Goal: Task Accomplishment & Management: Use online tool/utility

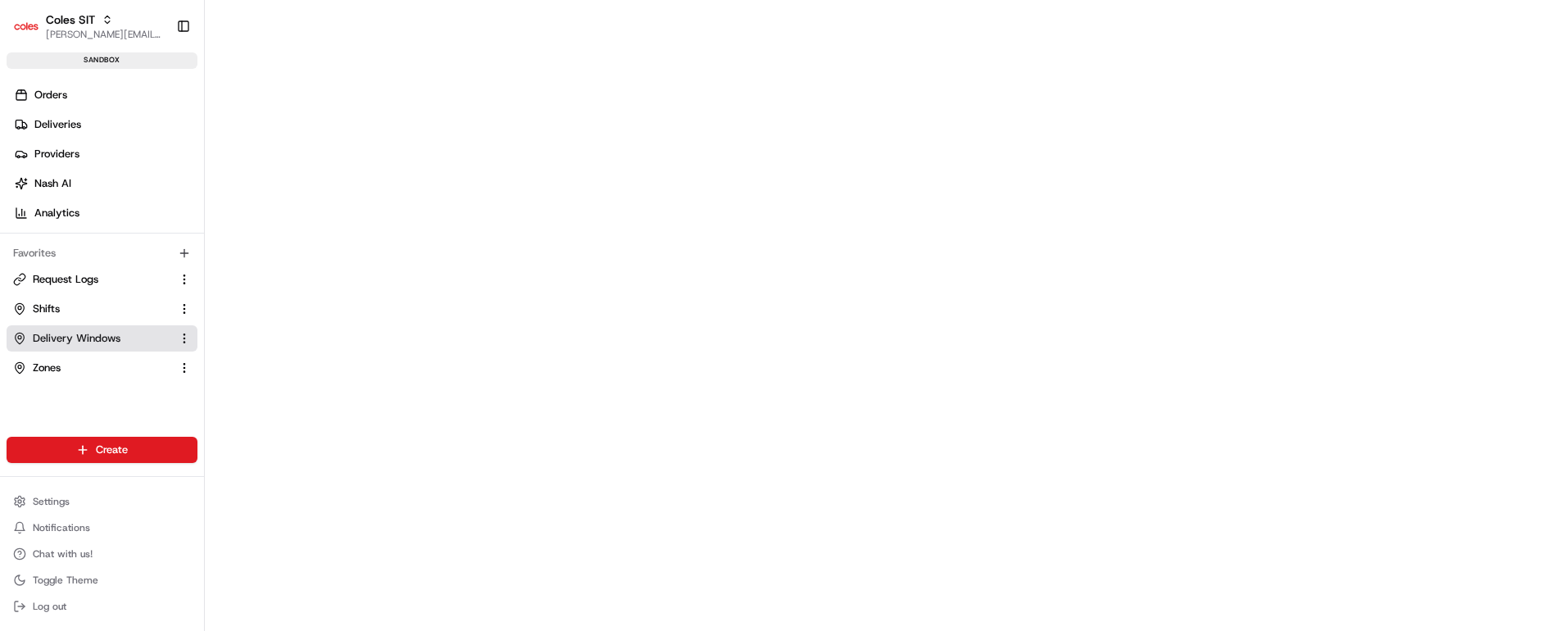
click at [85, 342] on span "Delivery Windows" at bounding box center [76, 338] width 88 height 15
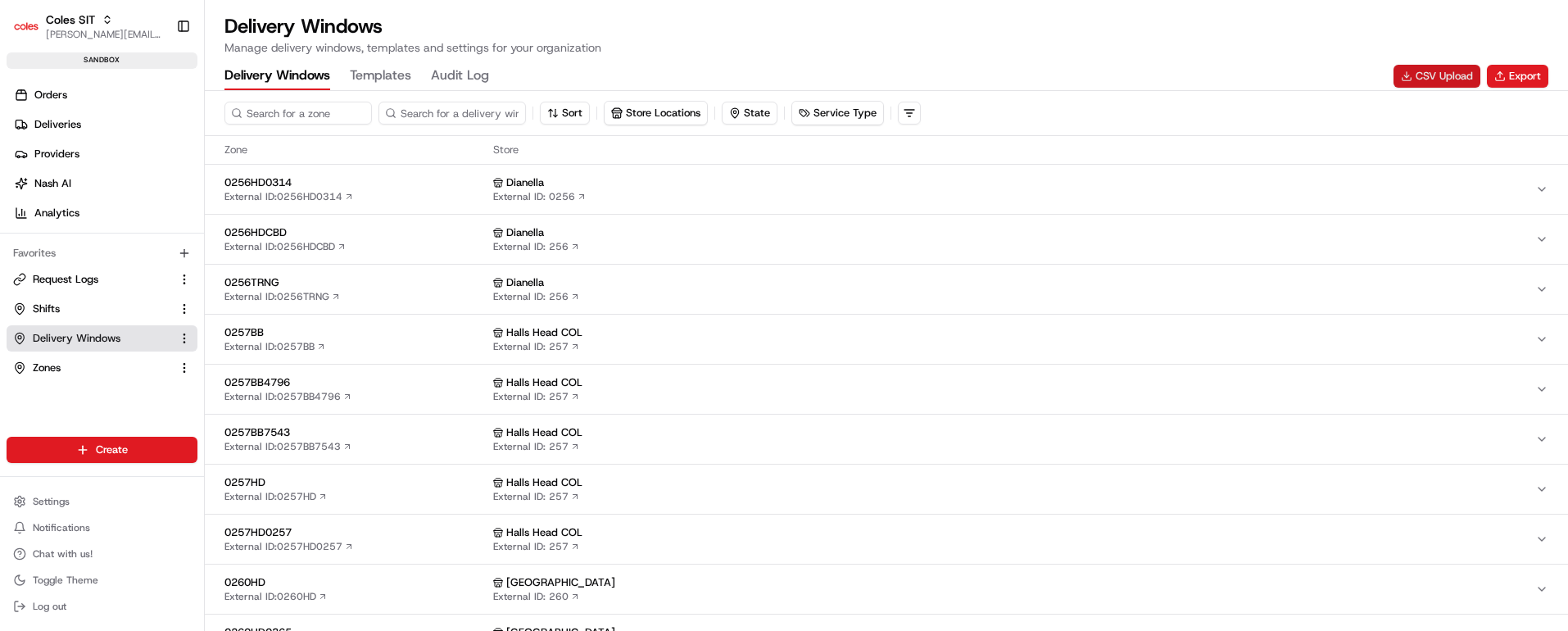
click at [1448, 72] on button "CSV Upload" at bounding box center [1437, 76] width 87 height 23
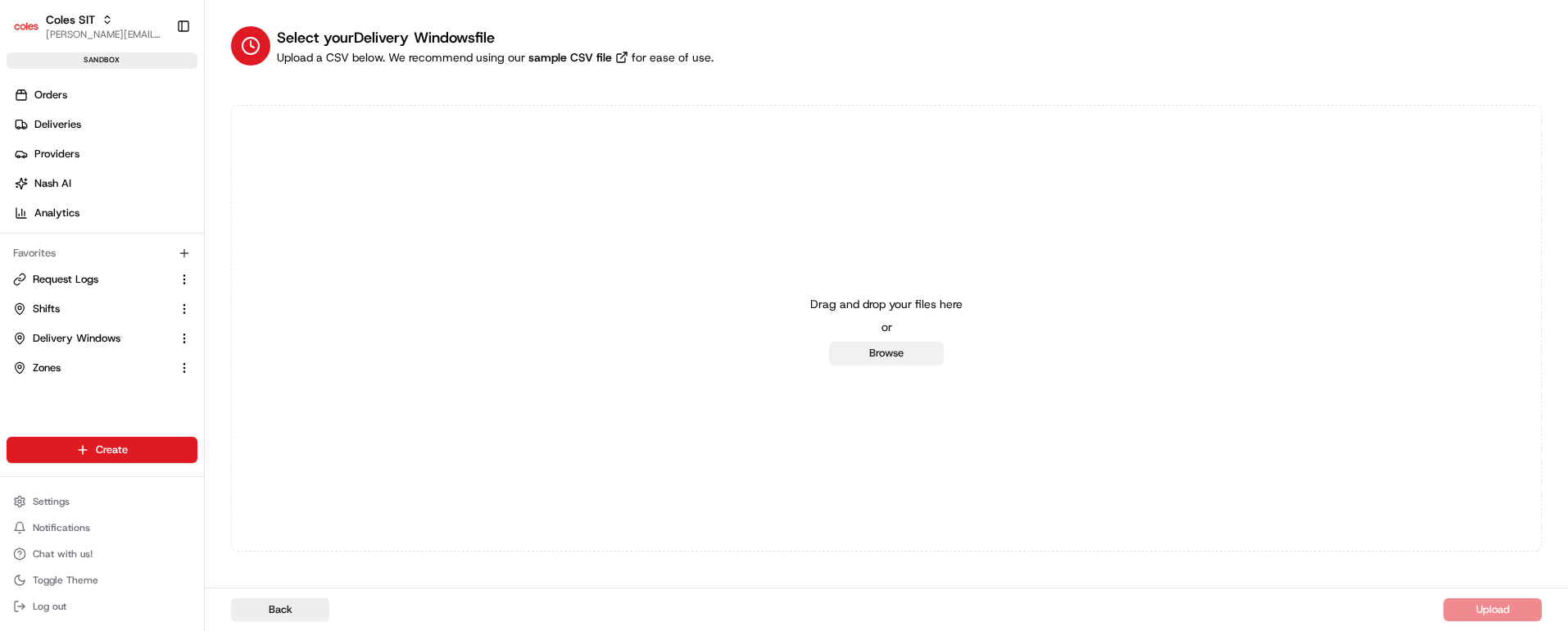
click at [888, 352] on button "Browse" at bounding box center [887, 353] width 115 height 23
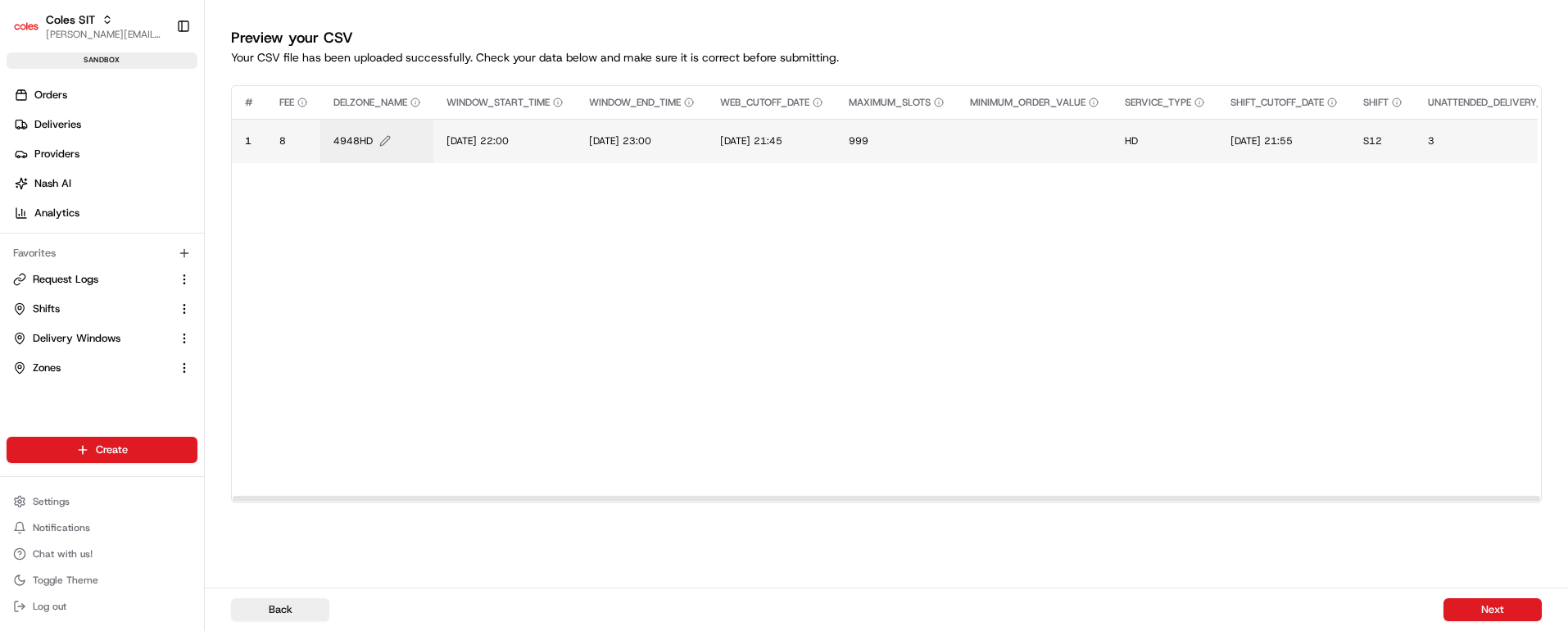
click at [368, 146] on span "4948HD" at bounding box center [353, 140] width 40 height 13
type input "4948BB"
click at [511, 121] on button at bounding box center [512, 124] width 23 height 30
click at [485, 138] on span "14/07/2025 22:00" at bounding box center [476, 140] width 62 height 13
click at [473, 120] on input "14/07/2025 22:00" at bounding box center [547, 124] width 182 height 30
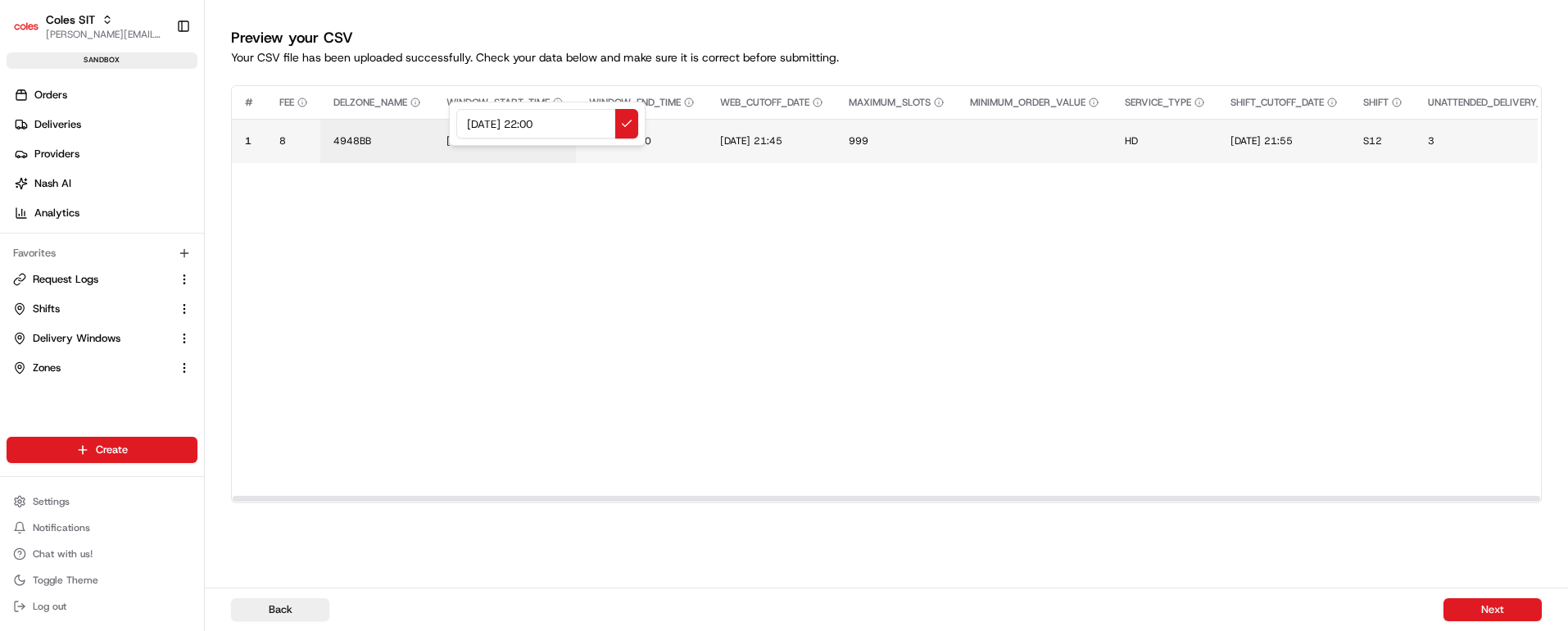
click at [473, 120] on input "14/07/2025 22:00" at bounding box center [547, 124] width 182 height 30
click at [490, 119] on input "25/07/2025 22:00" at bounding box center [547, 124] width 182 height 30
drag, startPoint x: 583, startPoint y: 128, endPoint x: 341, endPoint y: 116, distance: 242.3
click at [449, 116] on div "25/08/2025 22:00" at bounding box center [547, 124] width 197 height 44
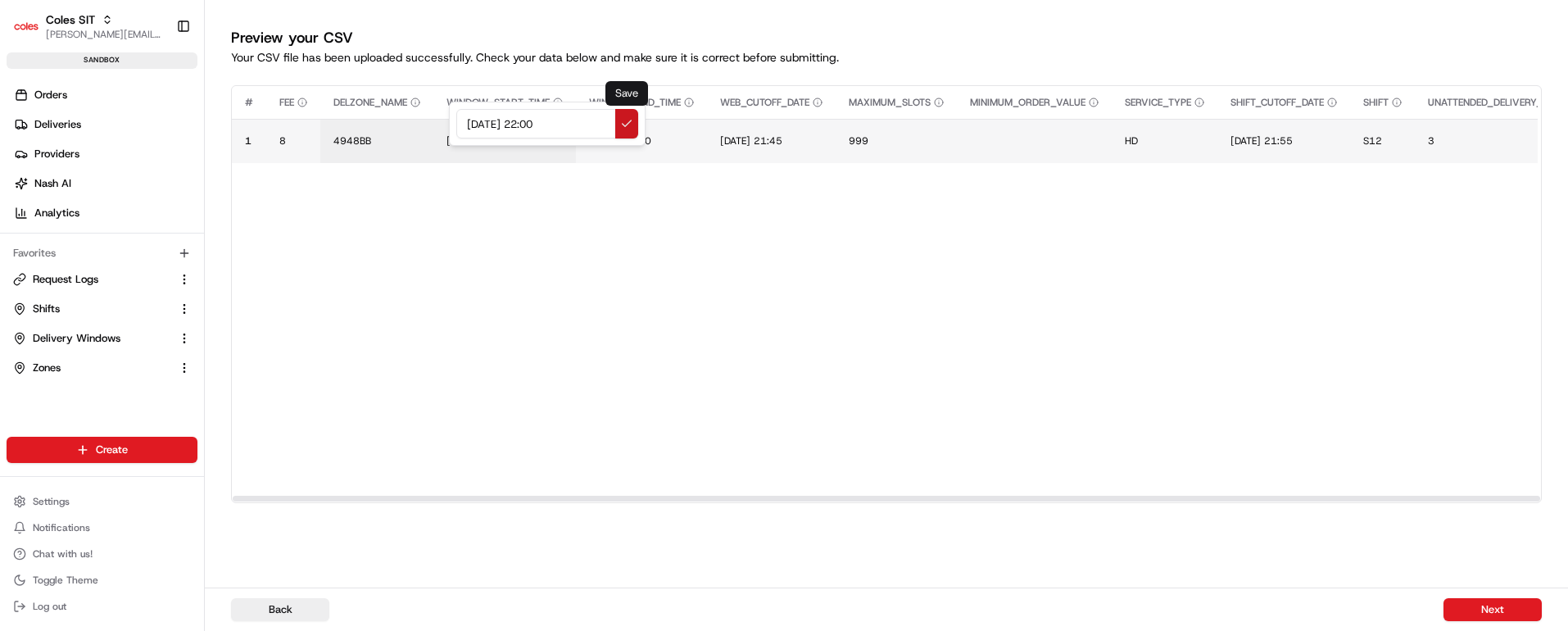
type input "25/08/2025 22:00"
click at [628, 122] on button at bounding box center [626, 124] width 23 height 30
click at [642, 136] on span "14/07/2025 23:00" at bounding box center [620, 140] width 62 height 13
drag, startPoint x: 720, startPoint y: 122, endPoint x: 556, endPoint y: 122, distance: 164.0
click at [593, 122] on div "14/07/2025 23:00" at bounding box center [691, 124] width 197 height 44
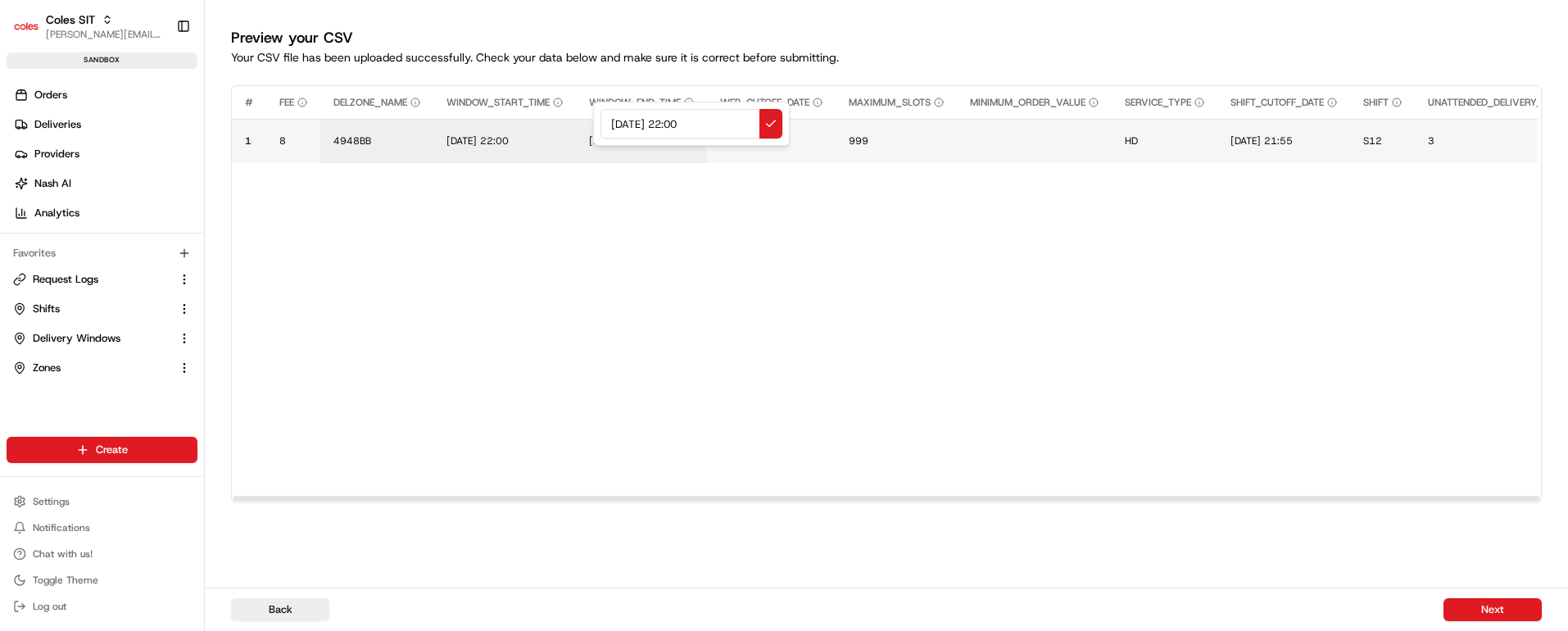
click at [687, 120] on input "25/08/2025 22:00" at bounding box center [691, 124] width 182 height 30
type input "25/08/2025 23:00"
click at [771, 120] on button at bounding box center [770, 124] width 23 height 30
click at [776, 145] on span "14/07/2025 21:45" at bounding box center [751, 140] width 62 height 13
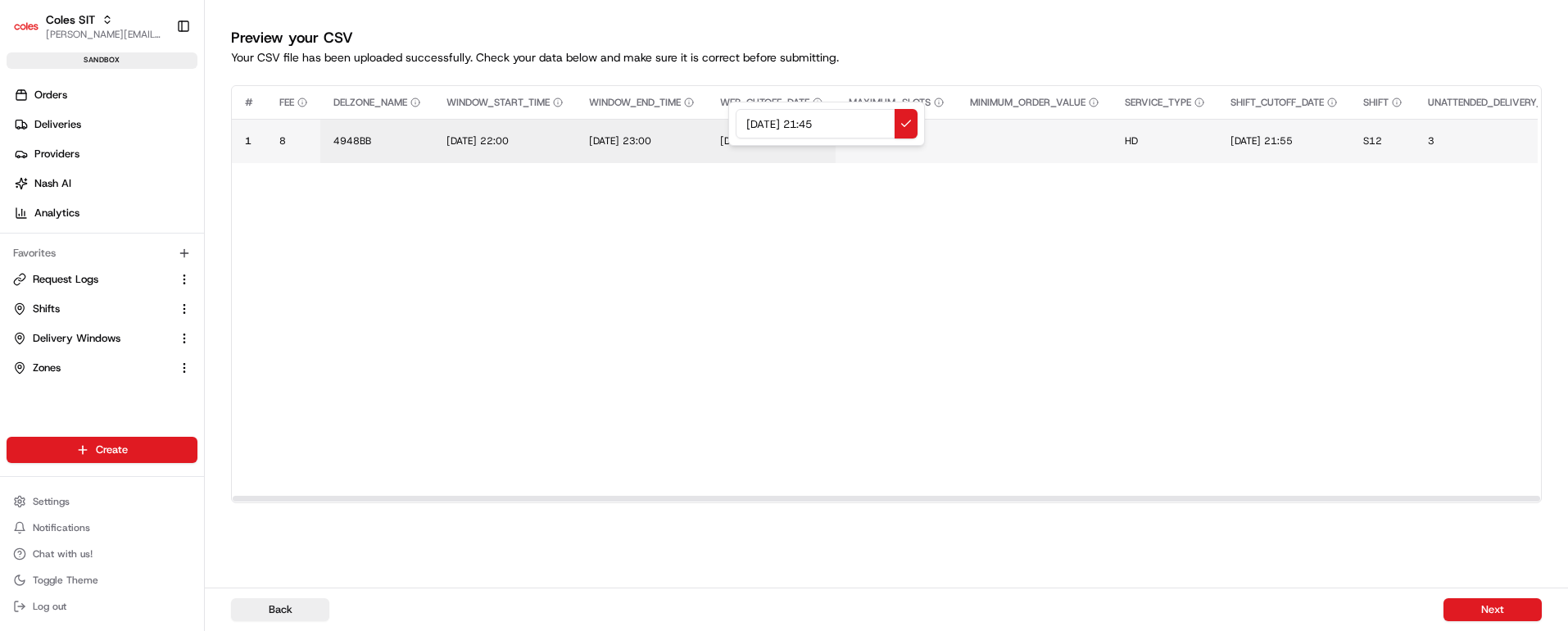
drag, startPoint x: 860, startPoint y: 125, endPoint x: 705, endPoint y: 121, distance: 155.1
click at [729, 121] on div "14/07/2025 21:45" at bounding box center [826, 124] width 197 height 44
click at [822, 122] on input "25/08/2025 22:00" at bounding box center [826, 124] width 182 height 30
drag, startPoint x: 860, startPoint y: 116, endPoint x: 702, endPoint y: 115, distance: 158.0
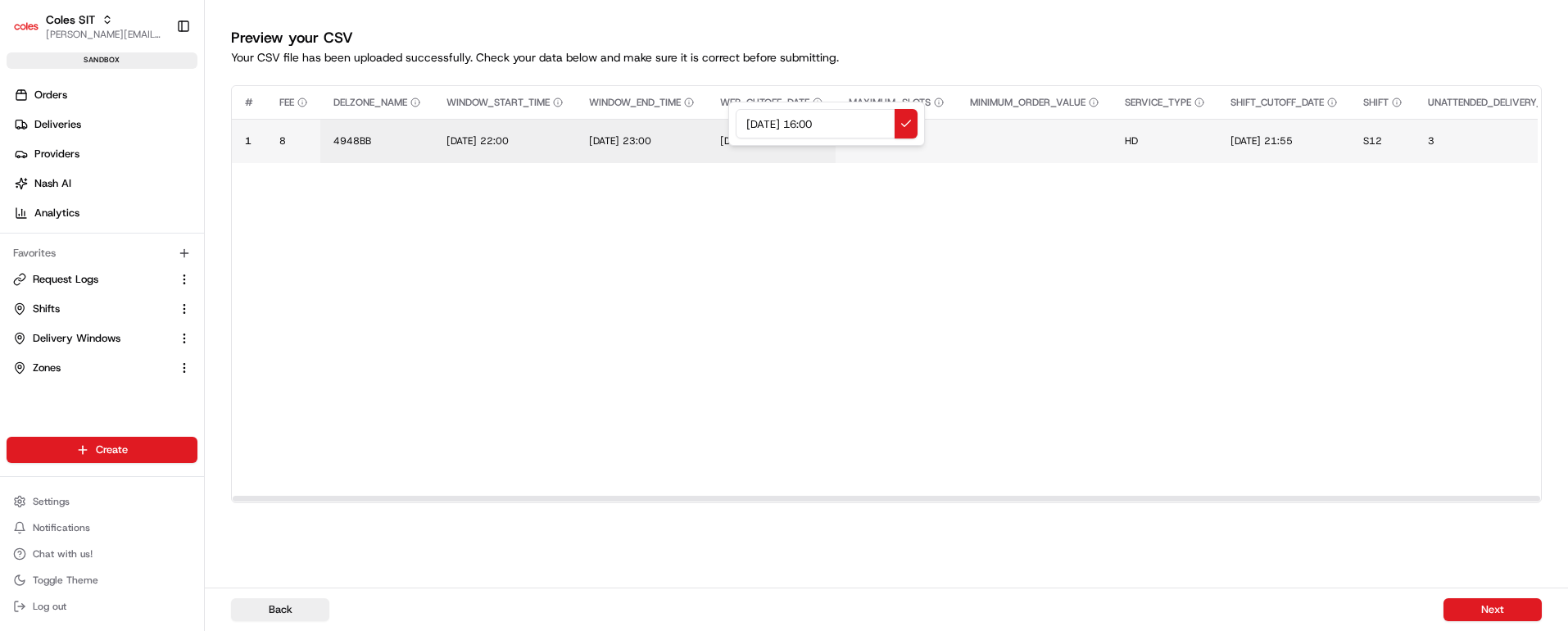
click at [729, 115] on div "25/08/2025 16:00" at bounding box center [826, 124] width 197 height 44
type input "25/08/2025 16:00"
click at [905, 123] on button at bounding box center [906, 124] width 23 height 30
click at [1293, 143] on span "14/07/2025 21:55" at bounding box center [1260, 140] width 62 height 13
drag, startPoint x: 1376, startPoint y: 122, endPoint x: 1209, endPoint y: 117, distance: 167.1
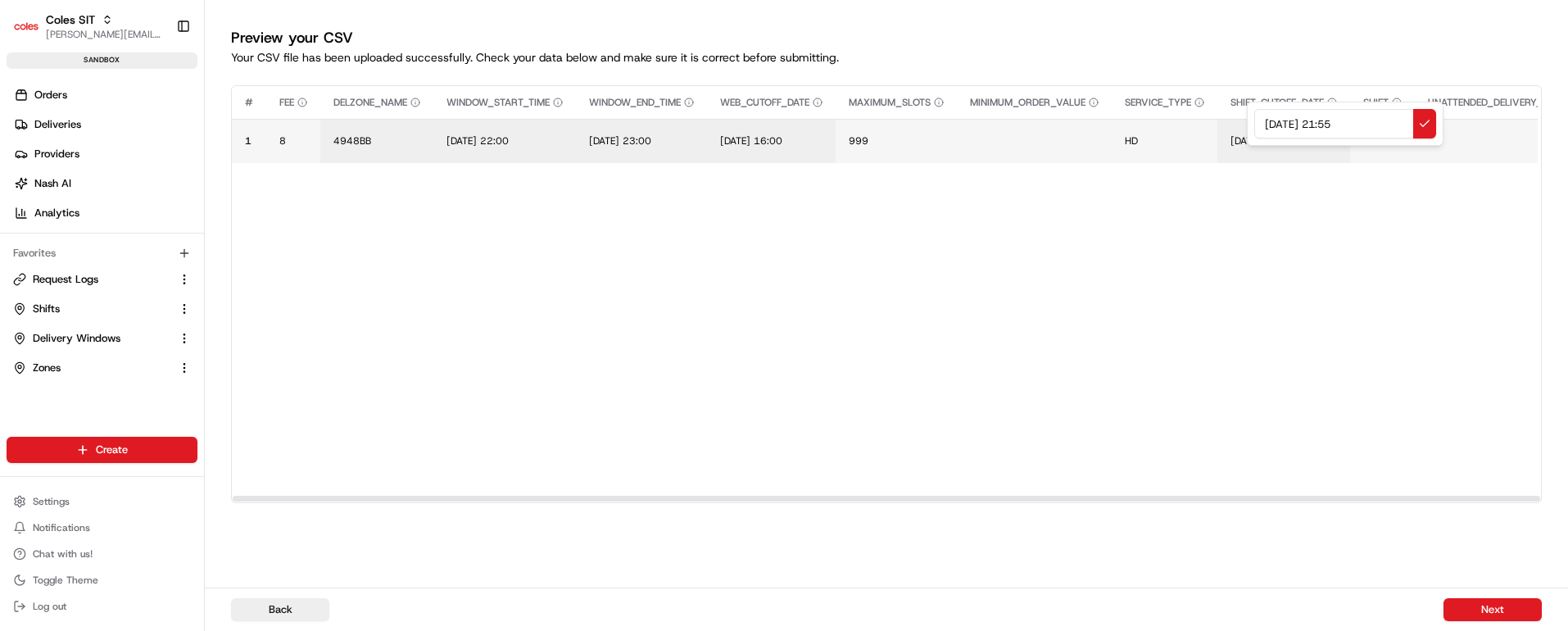
click at [1247, 117] on div "14/07/2025 21:55" at bounding box center [1345, 124] width 197 height 44
click at [1359, 120] on input "25/08/2025 16:00" at bounding box center [1345, 124] width 182 height 30
type input "25/08/2025 16:10"
click at [1425, 120] on button at bounding box center [1424, 124] width 23 height 30
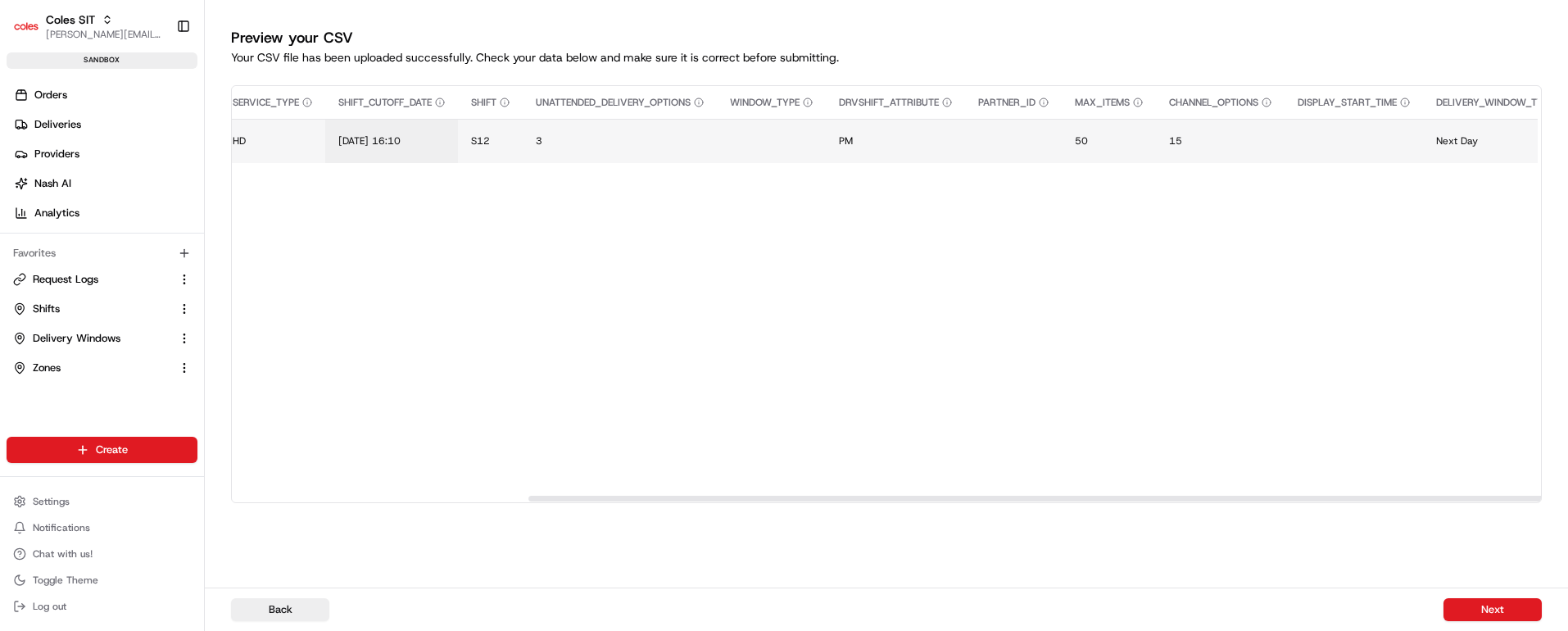
scroll to position [0, 939]
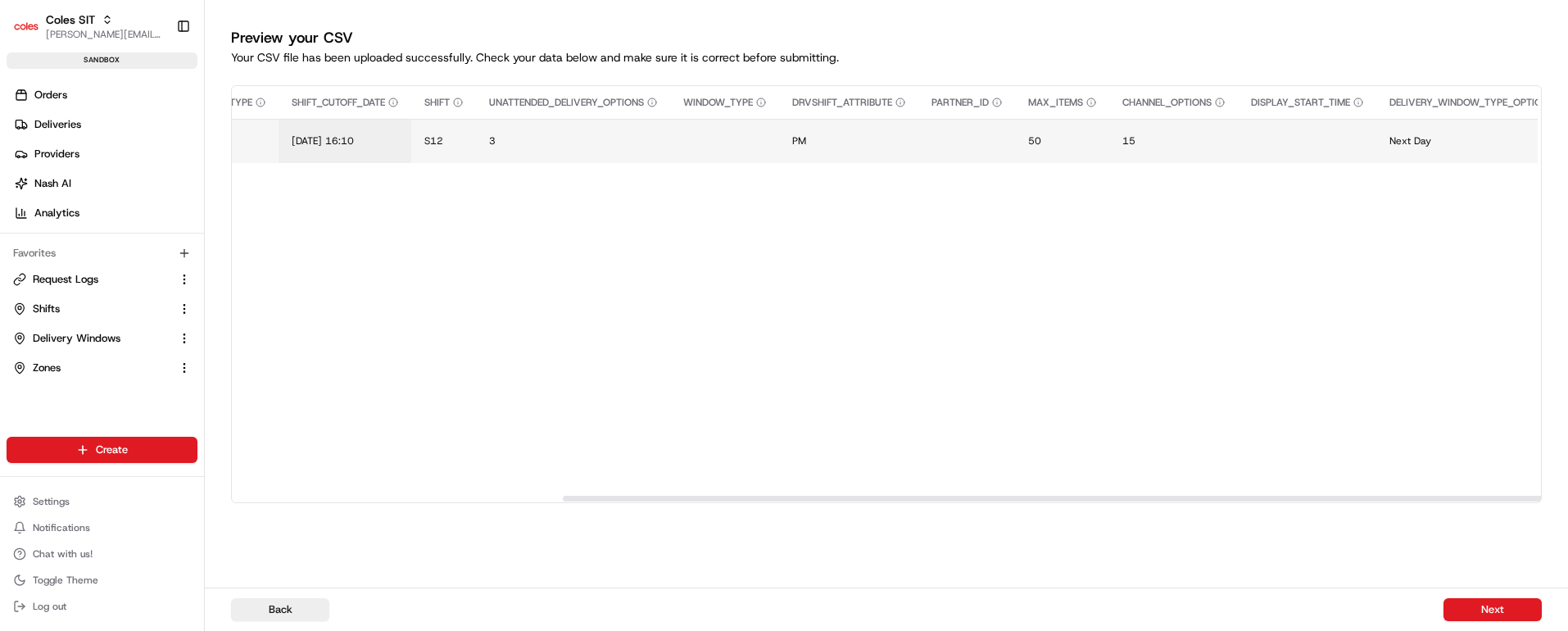
drag, startPoint x: 882, startPoint y: 497, endPoint x: 1164, endPoint y: 379, distance: 305.7
click at [1212, 496] on div at bounding box center [1216, 499] width 1308 height 6
click at [1164, 141] on button "15" at bounding box center [1173, 140] width 103 height 13
type input "16"
click at [1327, 127] on button at bounding box center [1324, 124] width 23 height 30
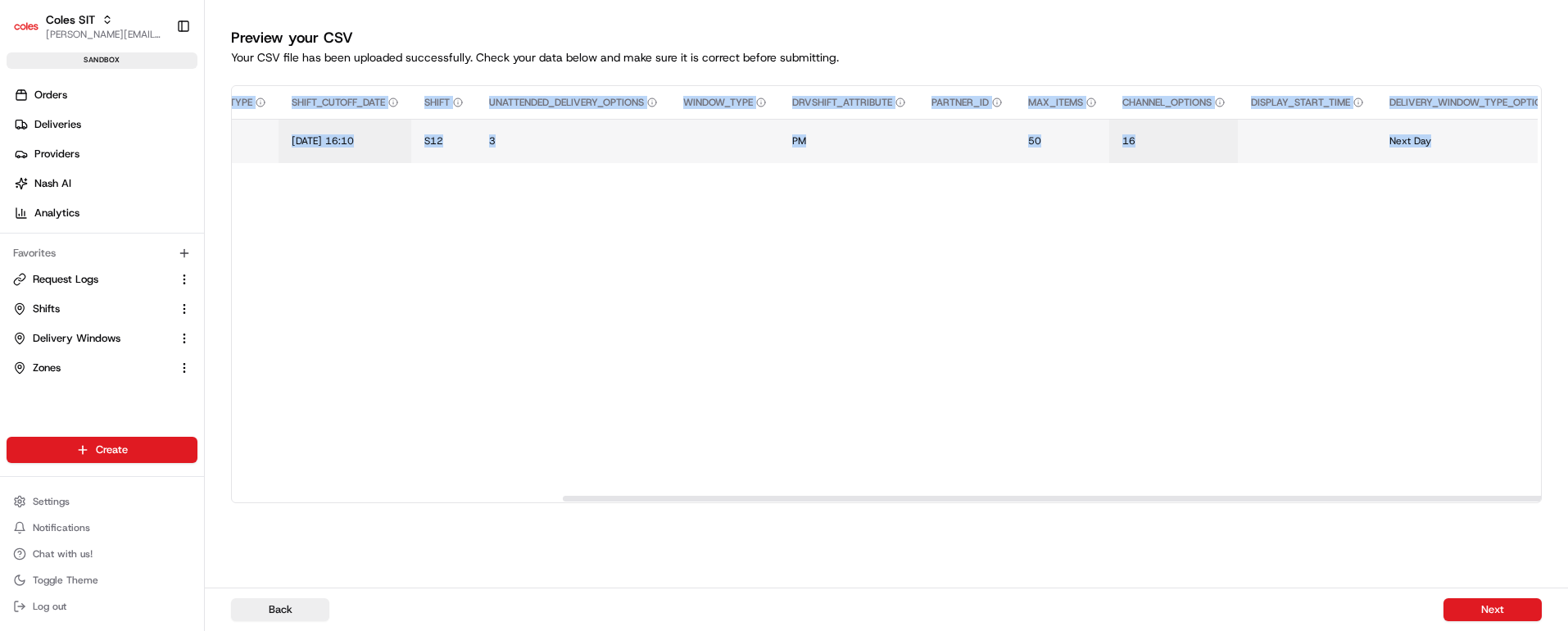
drag, startPoint x: 902, startPoint y: 491, endPoint x: 822, endPoint y: 496, distance: 80.2
click at [822, 496] on div "# FEE DELZONE_NAME WINDOW_START_TIME WINDOW_END_TIME WEB_CUTOFF_DATE MAXIMUM_SL…" at bounding box center [886, 294] width 1310 height 418
click at [476, 162] on td "S12" at bounding box center [443, 141] width 65 height 44
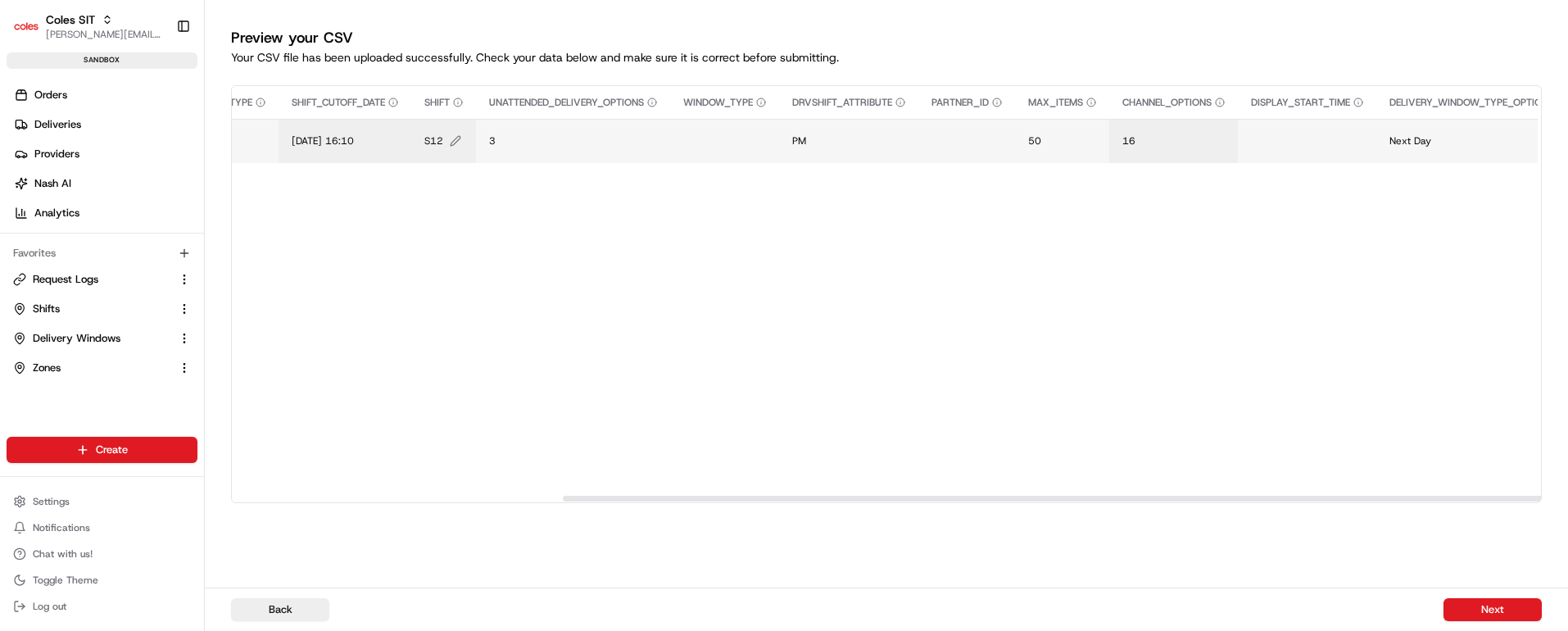
click at [443, 140] on span "S12" at bounding box center [434, 140] width 18 height 13
type input "S23"
click at [621, 120] on button at bounding box center [621, 124] width 23 height 30
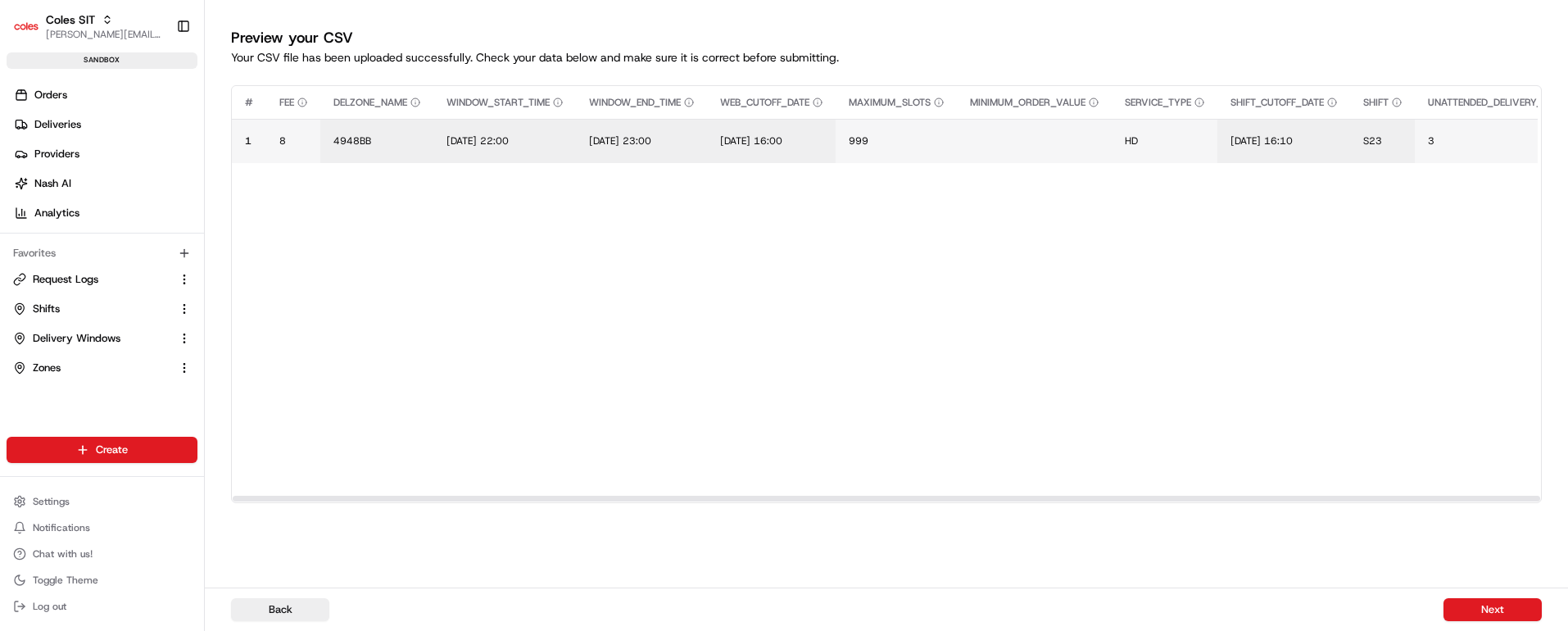
drag, startPoint x: 762, startPoint y: 493, endPoint x: 280, endPoint y: 483, distance: 482.1
click at [280, 494] on div at bounding box center [887, 498] width 1309 height 8
click at [1492, 602] on button "Next" at bounding box center [1492, 610] width 98 height 23
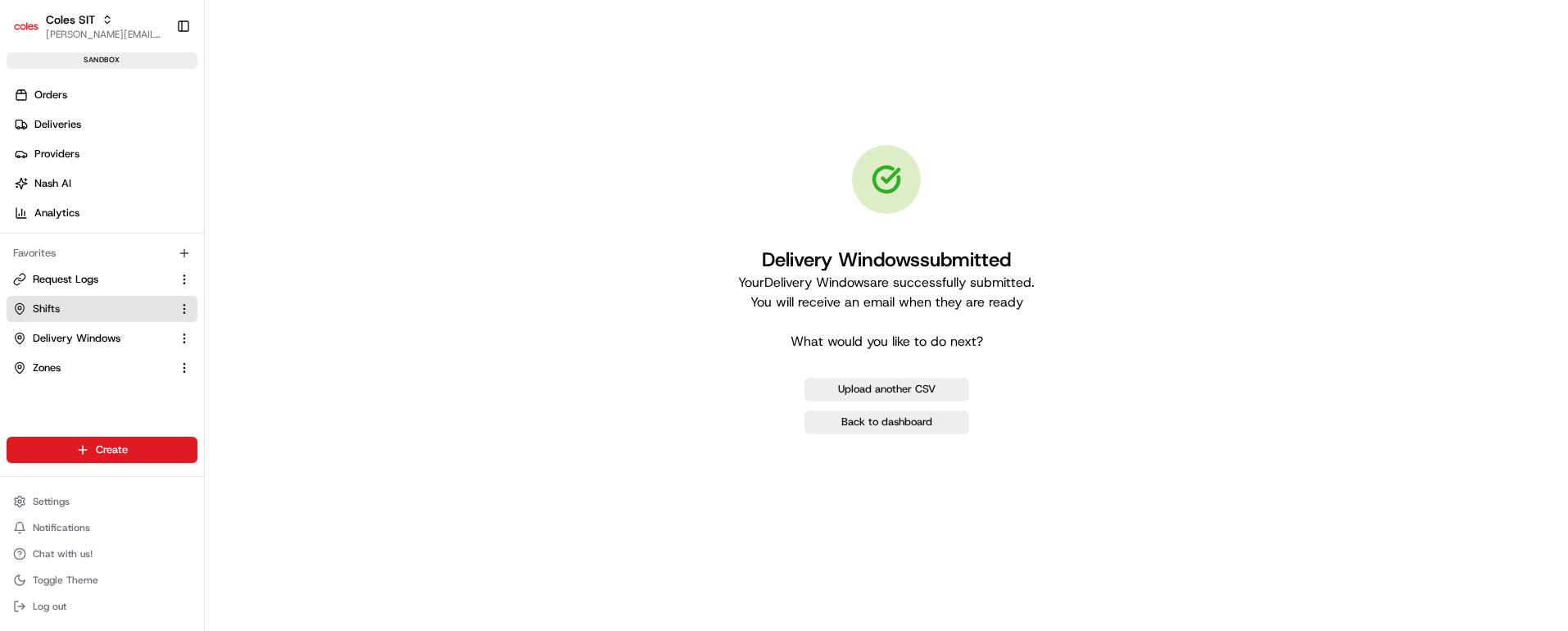
click at [78, 309] on link "Shifts" at bounding box center [91, 309] width 158 height 15
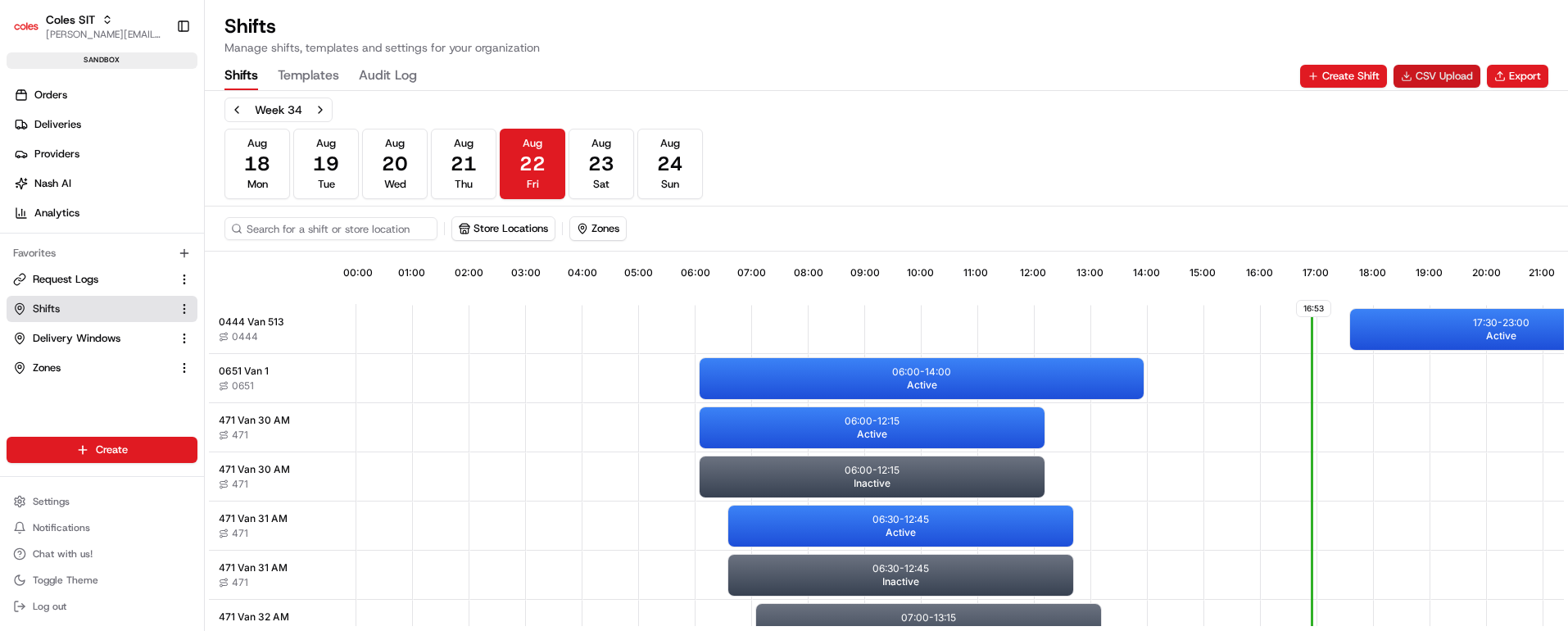
click at [1442, 76] on button "CSV Upload" at bounding box center [1437, 76] width 87 height 23
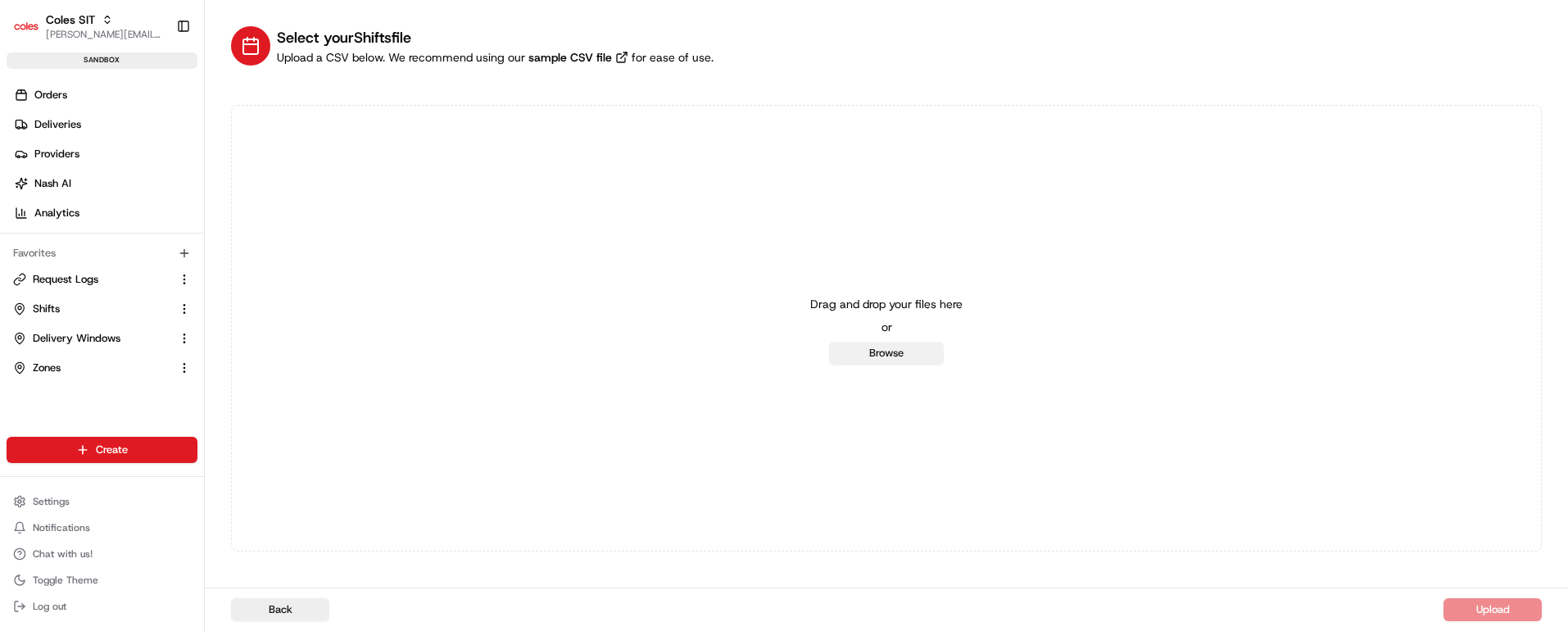
click at [891, 355] on button "Browse" at bounding box center [887, 353] width 115 height 23
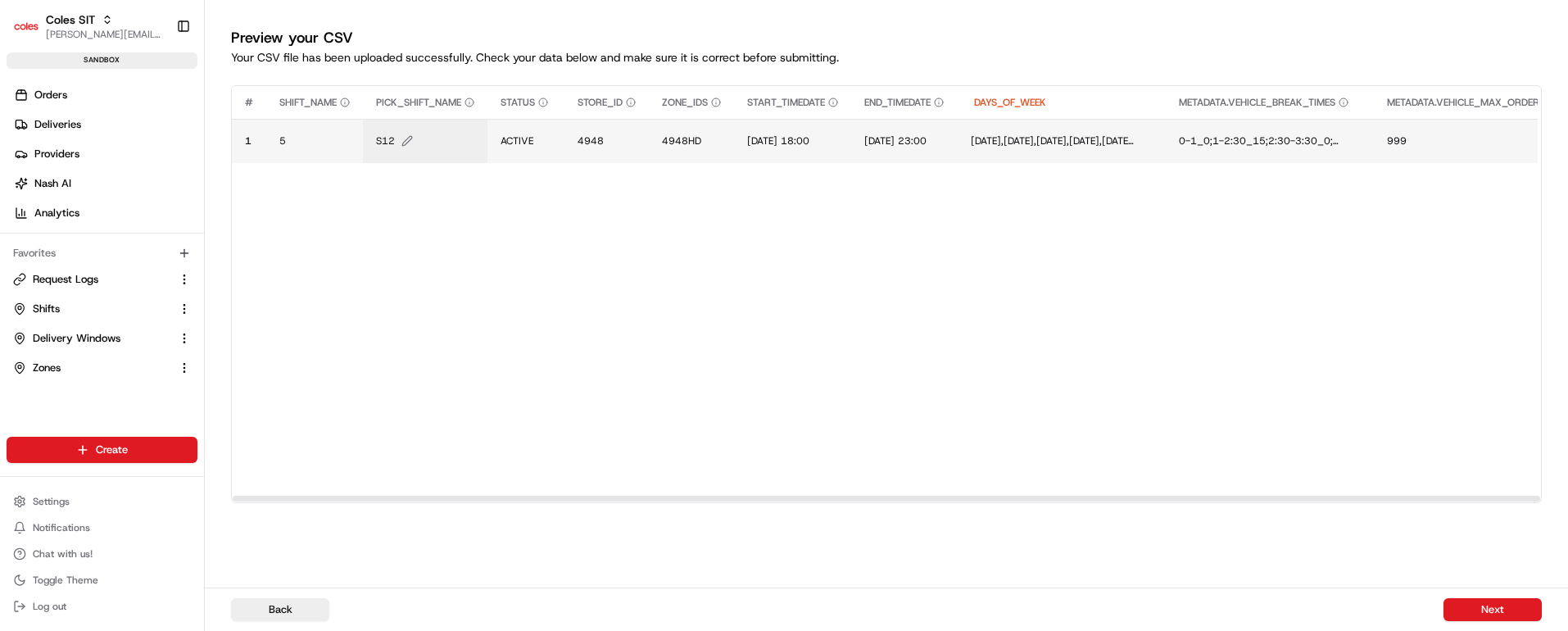
click at [390, 140] on span "S12" at bounding box center [385, 140] width 18 height 13
click at [408, 123] on input "S12" at bounding box center [476, 124] width 182 height 30
type input "S23"
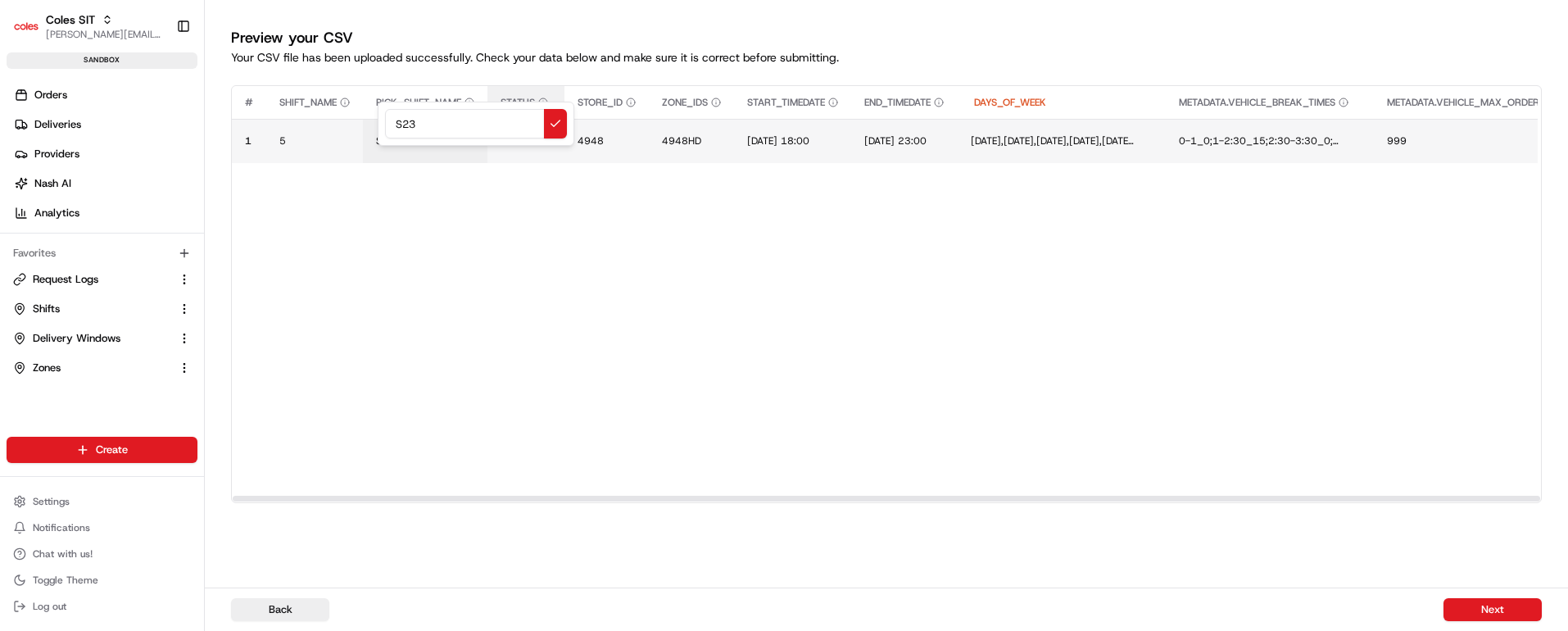
click at [555, 117] on button at bounding box center [555, 124] width 23 height 30
click at [689, 134] on span "4948HD" at bounding box center [681, 140] width 40 height 13
click at [737, 125] on input "4948HD" at bounding box center [763, 124] width 182 height 30
type input "4948BB"
click at [843, 118] on button at bounding box center [842, 124] width 23 height 30
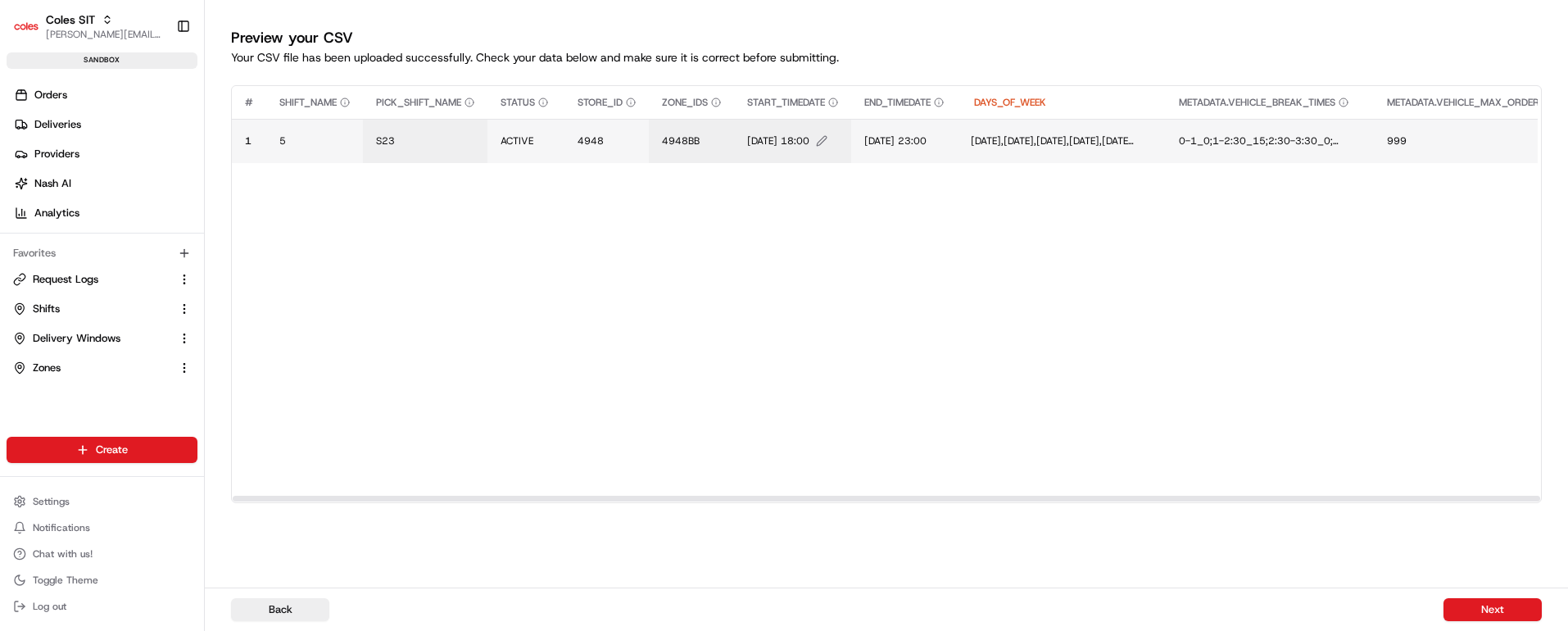
click at [809, 140] on span "14/07/2025 18:00" at bounding box center [778, 140] width 62 height 13
drag, startPoint x: 882, startPoint y: 123, endPoint x: 717, endPoint y: 120, distance: 165.0
click at [751, 120] on div "14/07/2025 18:00" at bounding box center [849, 124] width 197 height 44
click at [844, 123] on input "25/08/2025 16:00" at bounding box center [849, 124] width 182 height 30
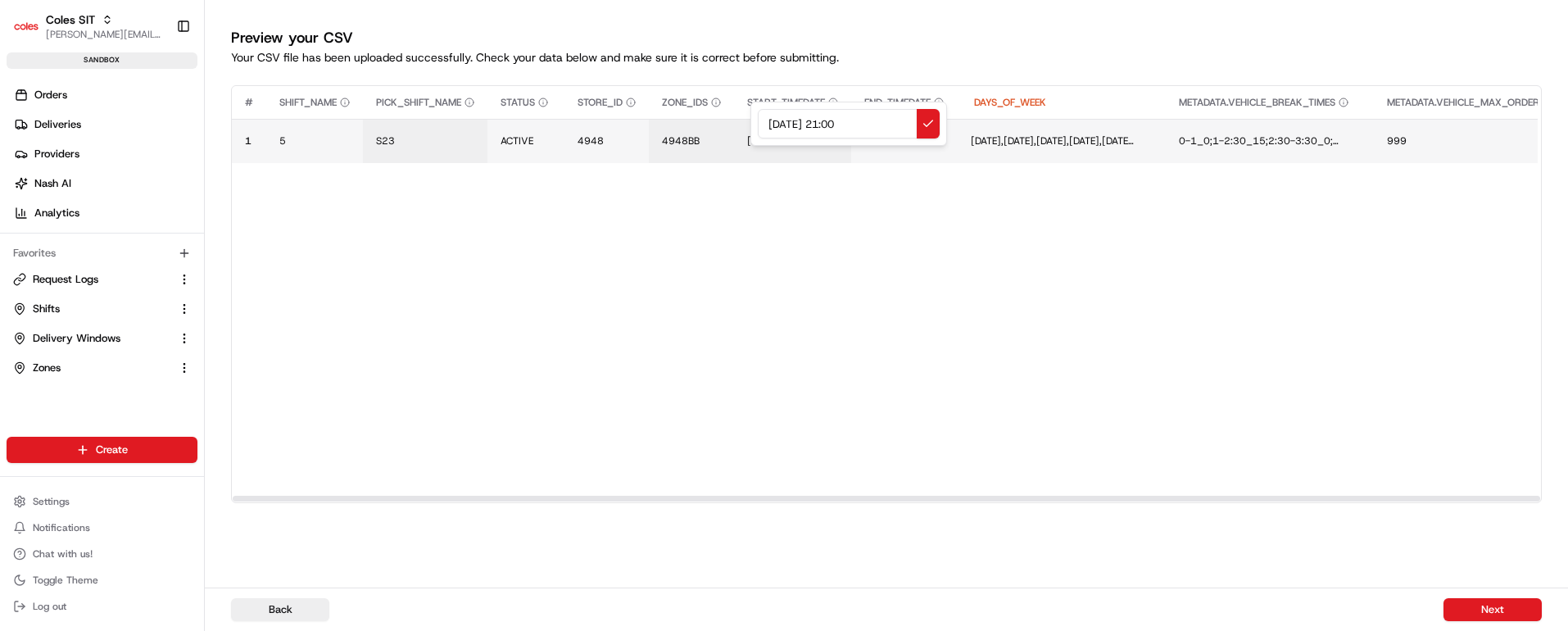
click at [862, 119] on input "25/08/2025 21:00" at bounding box center [849, 124] width 182 height 30
type input "25/08/2025 21:30"
drag, startPoint x: 882, startPoint y: 118, endPoint x: 720, endPoint y: 127, distance: 162.2
click at [751, 127] on div "25/08/2025 21:30" at bounding box center [849, 124] width 197 height 44
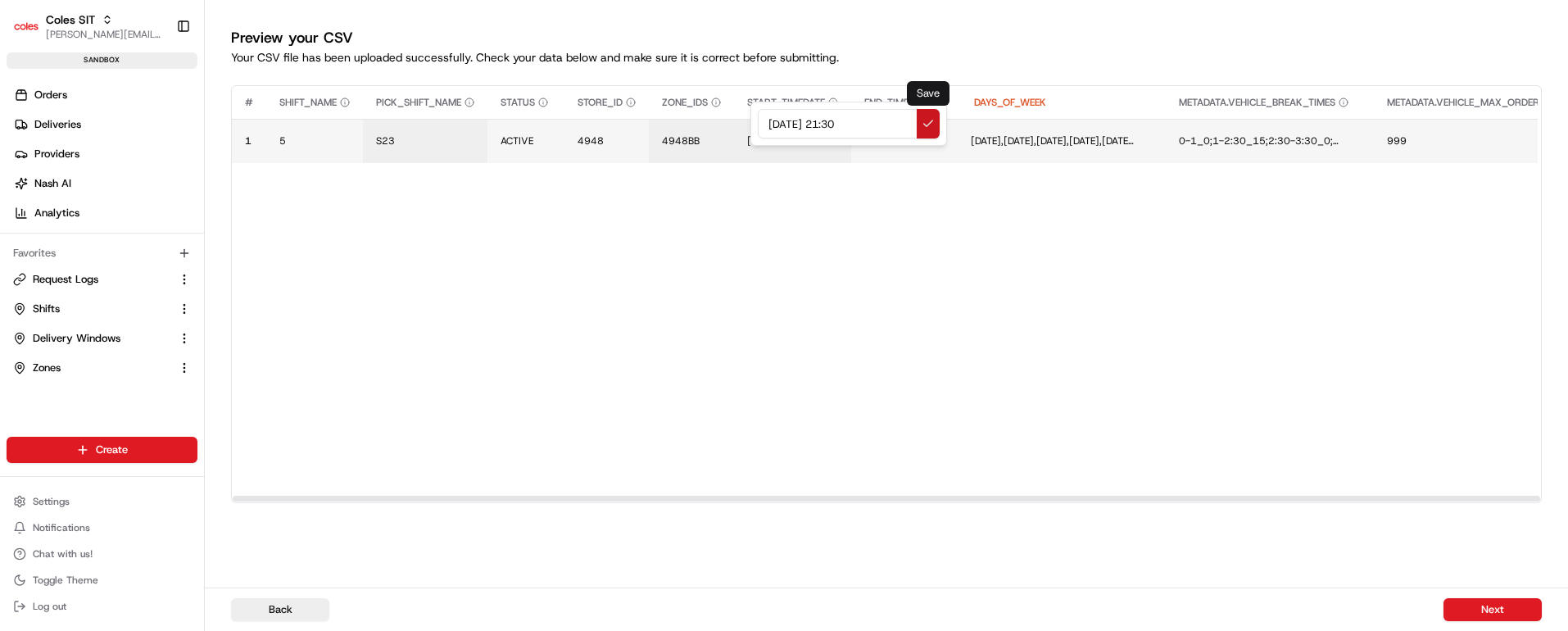
click at [932, 121] on button at bounding box center [928, 124] width 23 height 30
click at [962, 131] on td "14/07/2025 23:00" at bounding box center [910, 141] width 106 height 44
click at [950, 135] on icon "Edit END_TIMEDATE value" at bounding box center [945, 140] width 11 height 11
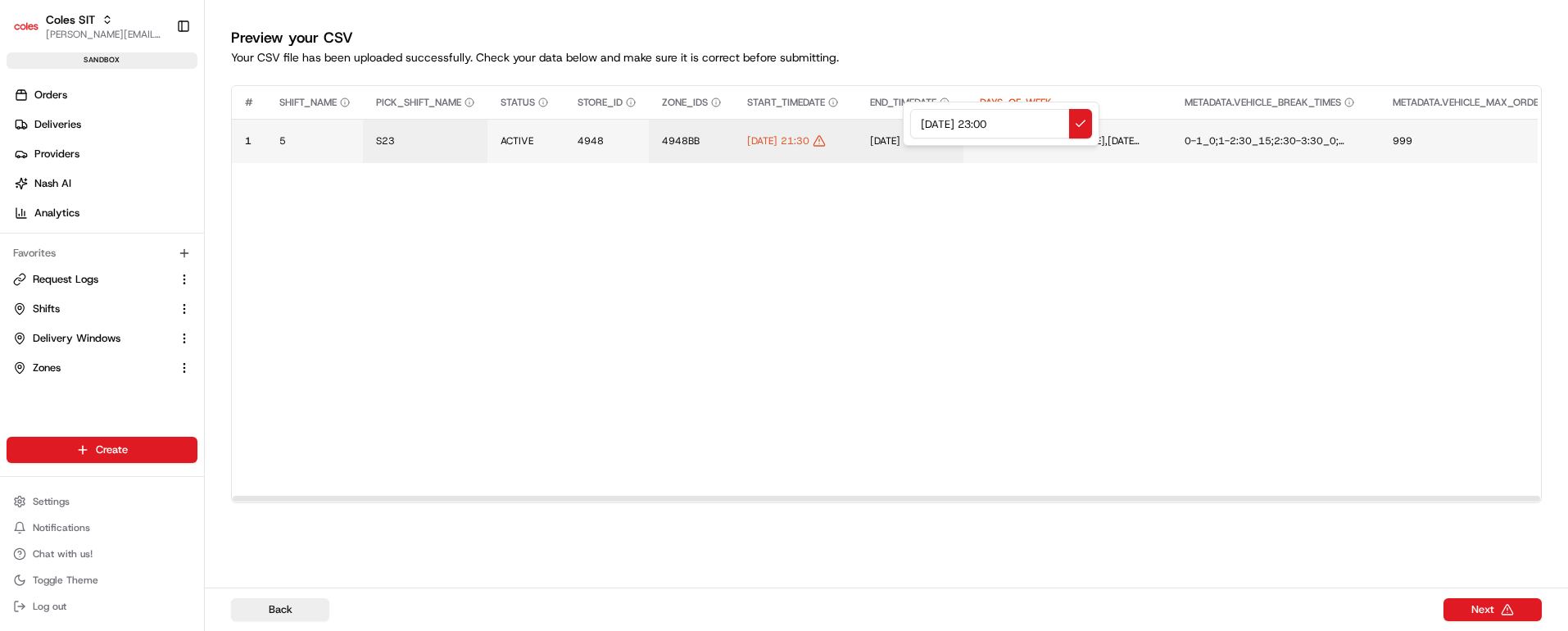
drag, startPoint x: 1025, startPoint y: 122, endPoint x: 852, endPoint y: 117, distance: 173.1
click at [903, 117] on div "14/07/2025 23:00" at bounding box center [1001, 124] width 197 height 44
click at [997, 120] on input "25/08/2025 21:30" at bounding box center [1001, 124] width 182 height 30
type input "25/08/2025 23:30"
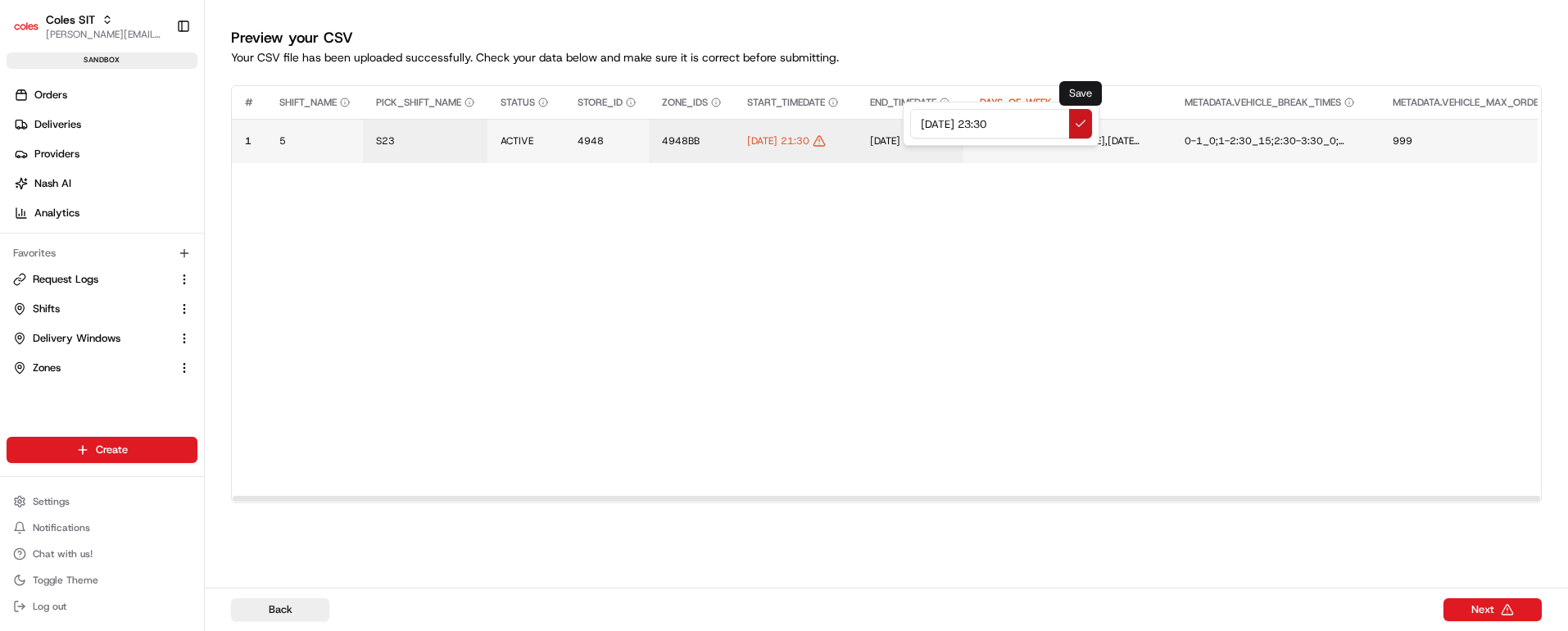
click at [1078, 118] on button at bounding box center [1080, 124] width 23 height 30
drag, startPoint x: 1052, startPoint y: 495, endPoint x: 516, endPoint y: 492, distance: 536.0
click at [516, 496] on div at bounding box center [887, 499] width 1308 height 6
click at [1503, 612] on button "Next" at bounding box center [1492, 610] width 98 height 23
